Goal: Find contact information: Find contact information

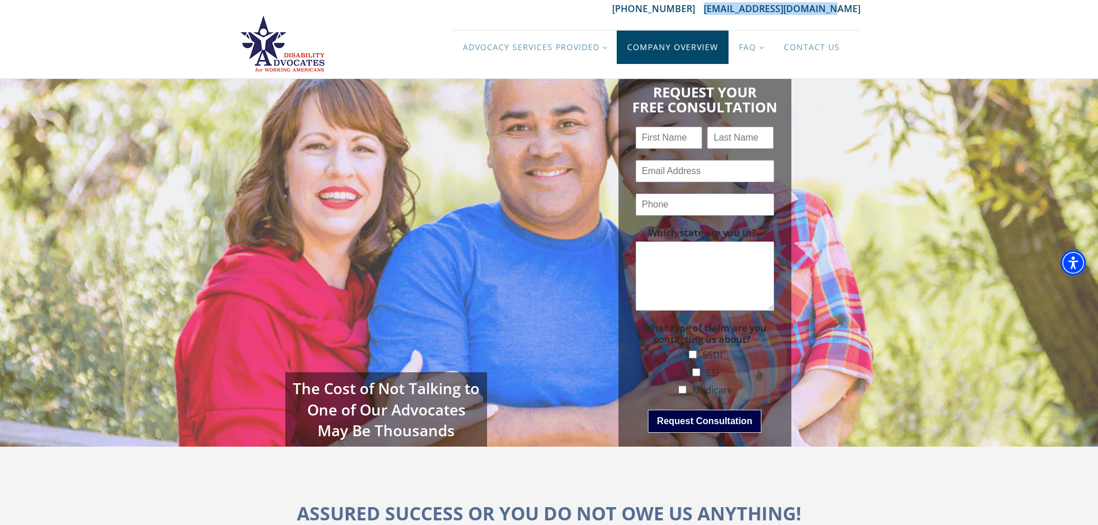
drag, startPoint x: 869, startPoint y: 5, endPoint x: 628, endPoint y: 38, distance: 243.2
click at [722, 7] on div "888-200-6929 hello@dawadisability.com" at bounding box center [550, 8] width 646 height 13
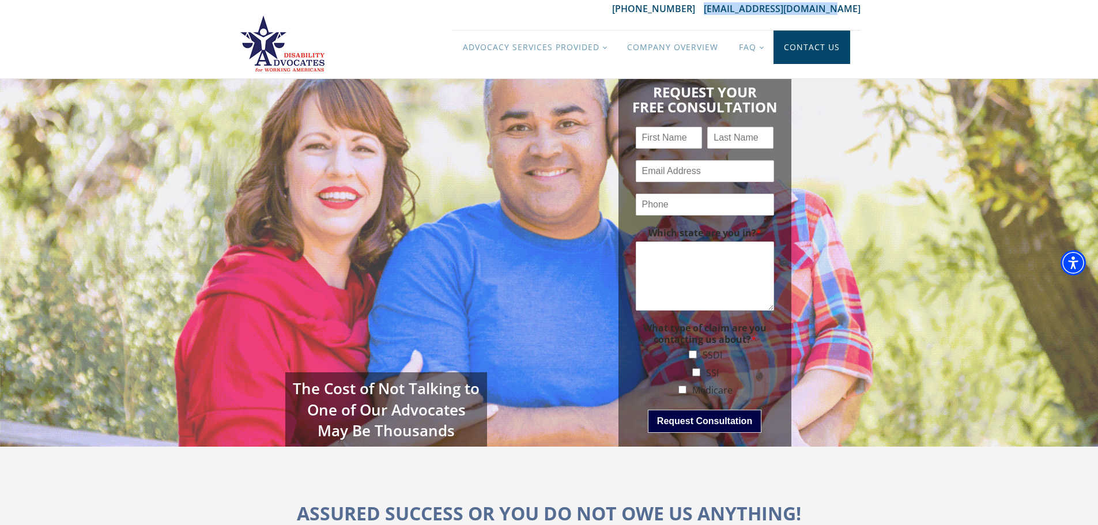
click at [814, 47] on link "Contact Us" at bounding box center [812, 47] width 77 height 33
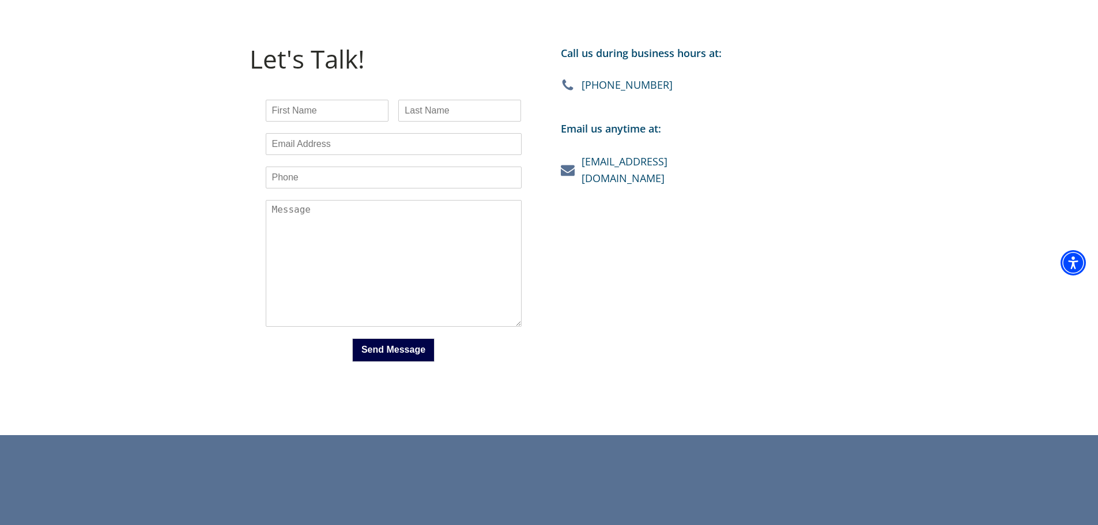
scroll to position [288, 0]
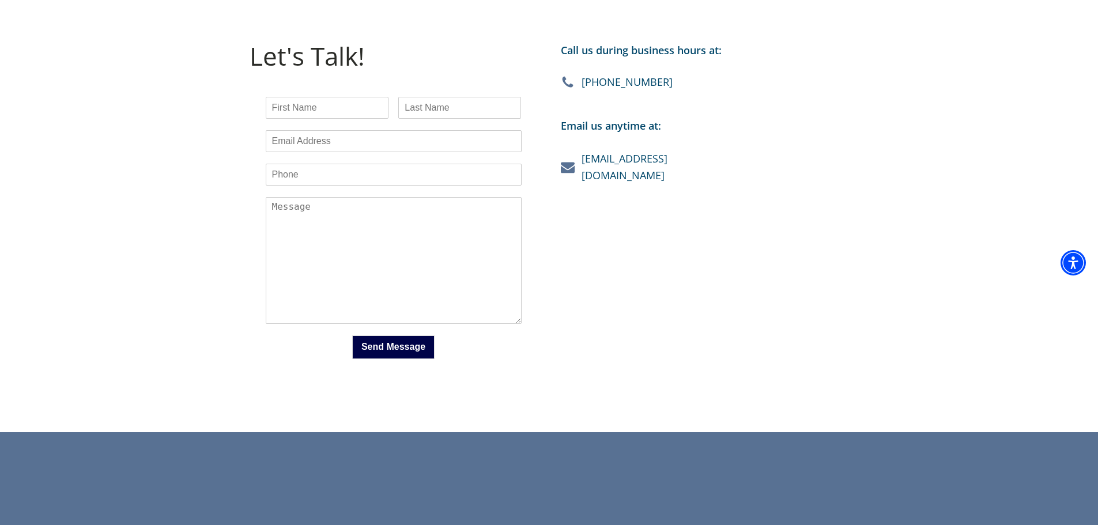
drag, startPoint x: 721, startPoint y: 156, endPoint x: 715, endPoint y: 164, distance: 9.5
click at [715, 164] on div "Call us during business hours at: [PHONE_NUMBER] Email us anytime at: [EMAIL_AD…" at bounding box center [704, 210] width 311 height 359
drag, startPoint x: 717, startPoint y: 153, endPoint x: 716, endPoint y: 168, distance: 15.0
click at [716, 168] on div "Call us during business hours at: [PHONE_NUMBER] Email us anytime at: [EMAIL_AD…" at bounding box center [704, 210] width 311 height 359
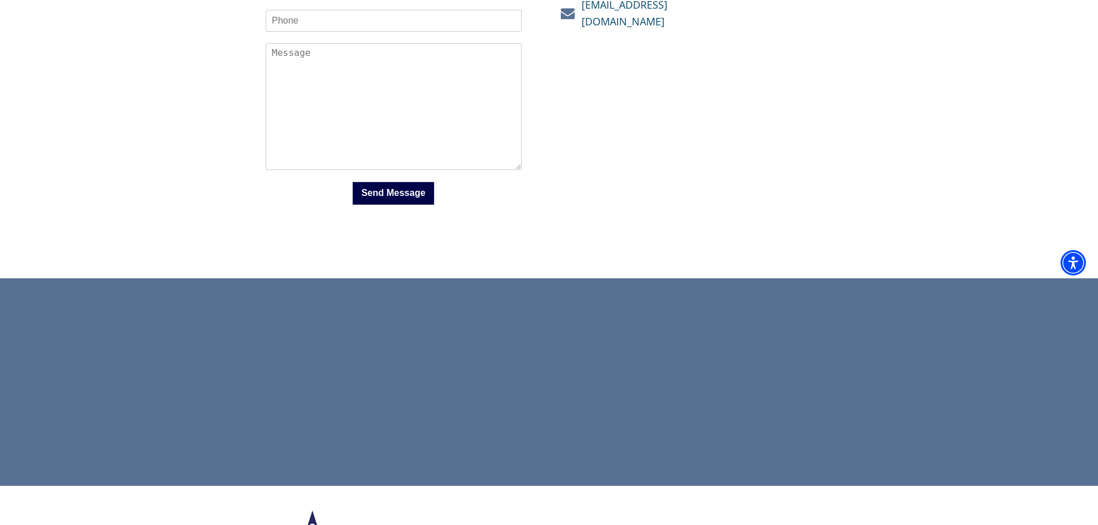
scroll to position [496, 0]
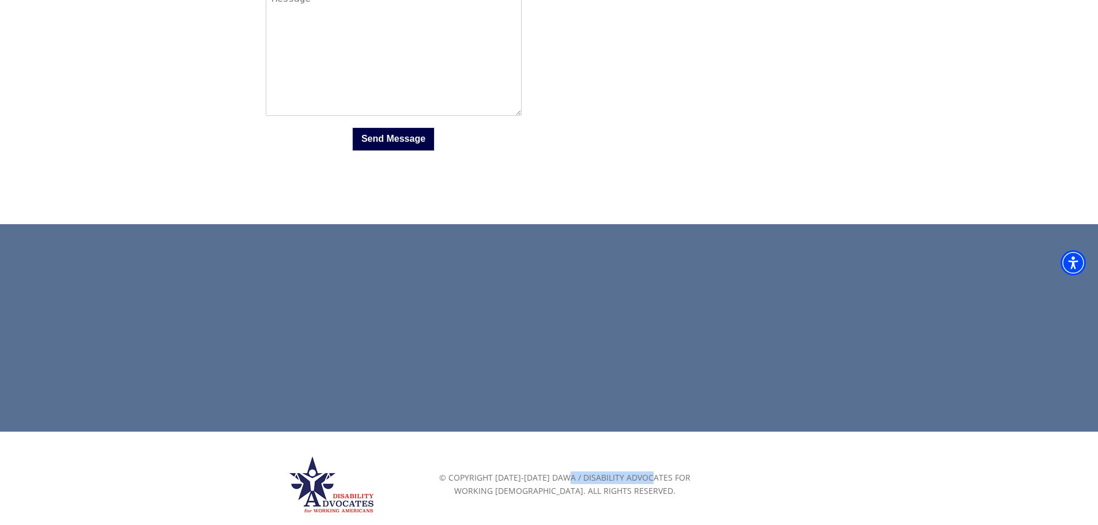
drag, startPoint x: 556, startPoint y: 474, endPoint x: 642, endPoint y: 477, distance: 85.4
click at [642, 477] on div "© Copyright [DATE]-[DATE] DAWA / Disability Advocates for Working [DEMOGRAPHIC_…" at bounding box center [565, 485] width 288 height 26
